Goal: Book appointment/travel/reservation

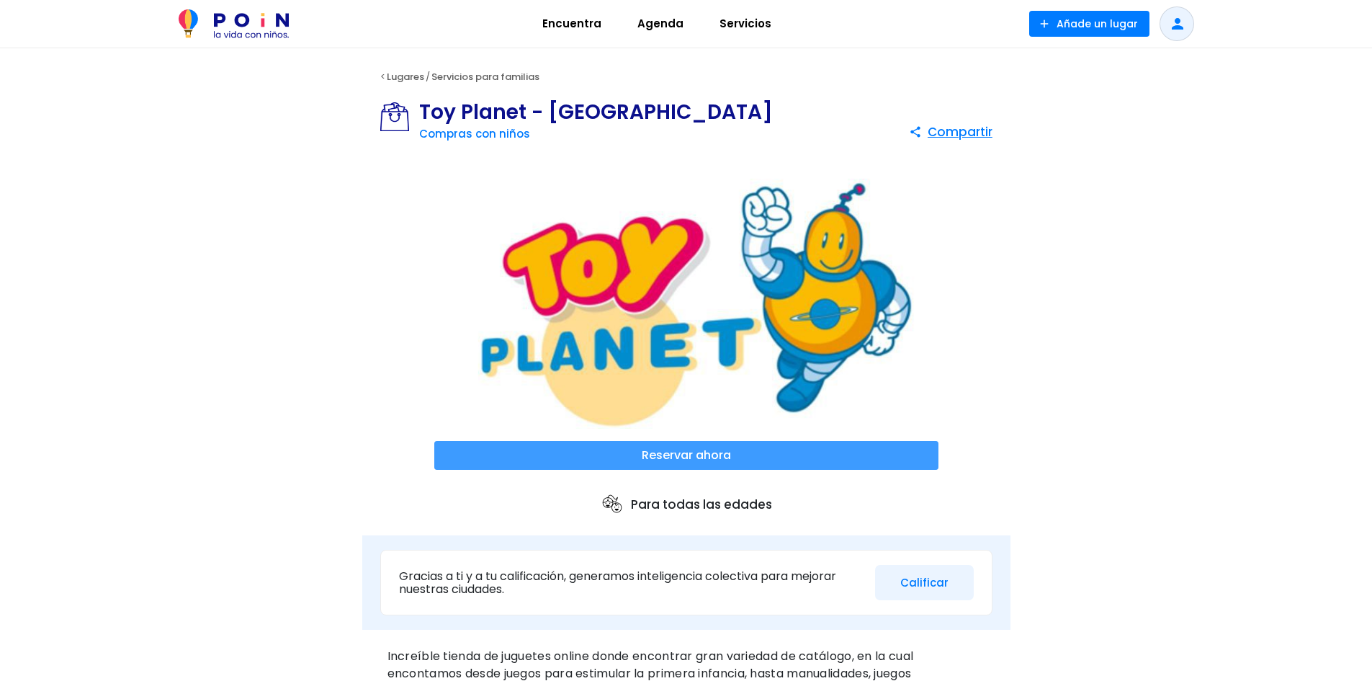
click at [713, 450] on span at bounding box center [686, 455] width 504 height 29
